Goal: Transaction & Acquisition: Purchase product/service

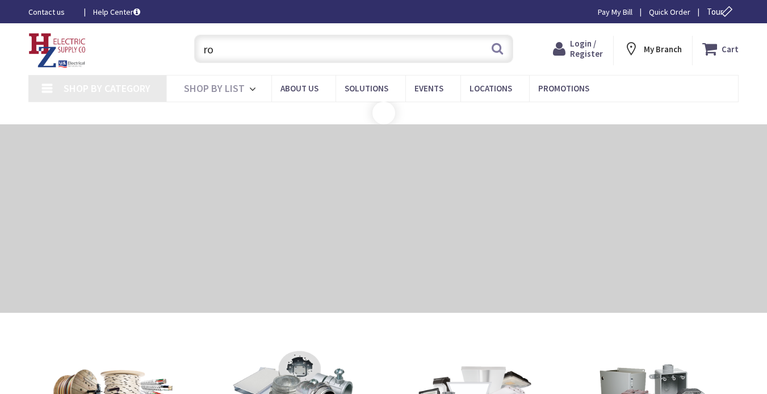
type input "rom"
type input "Alphabet Ln, [GEOGRAPHIC_DATA], [GEOGRAPHIC_DATA] 02493, [GEOGRAPHIC_DATA]"
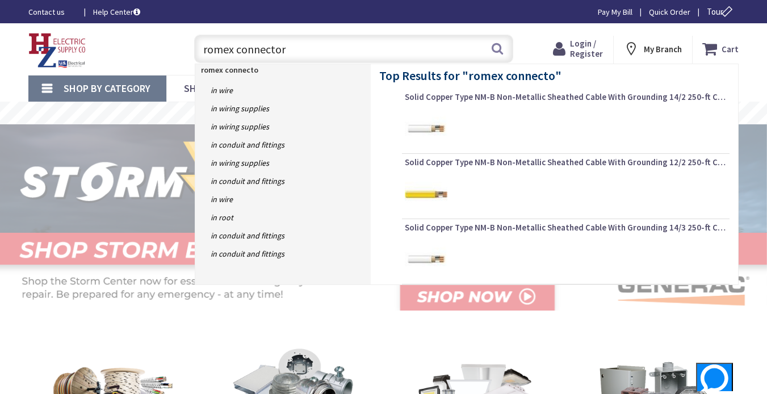
type input "romex connectors"
